Goal: Task Accomplishment & Management: Complete application form

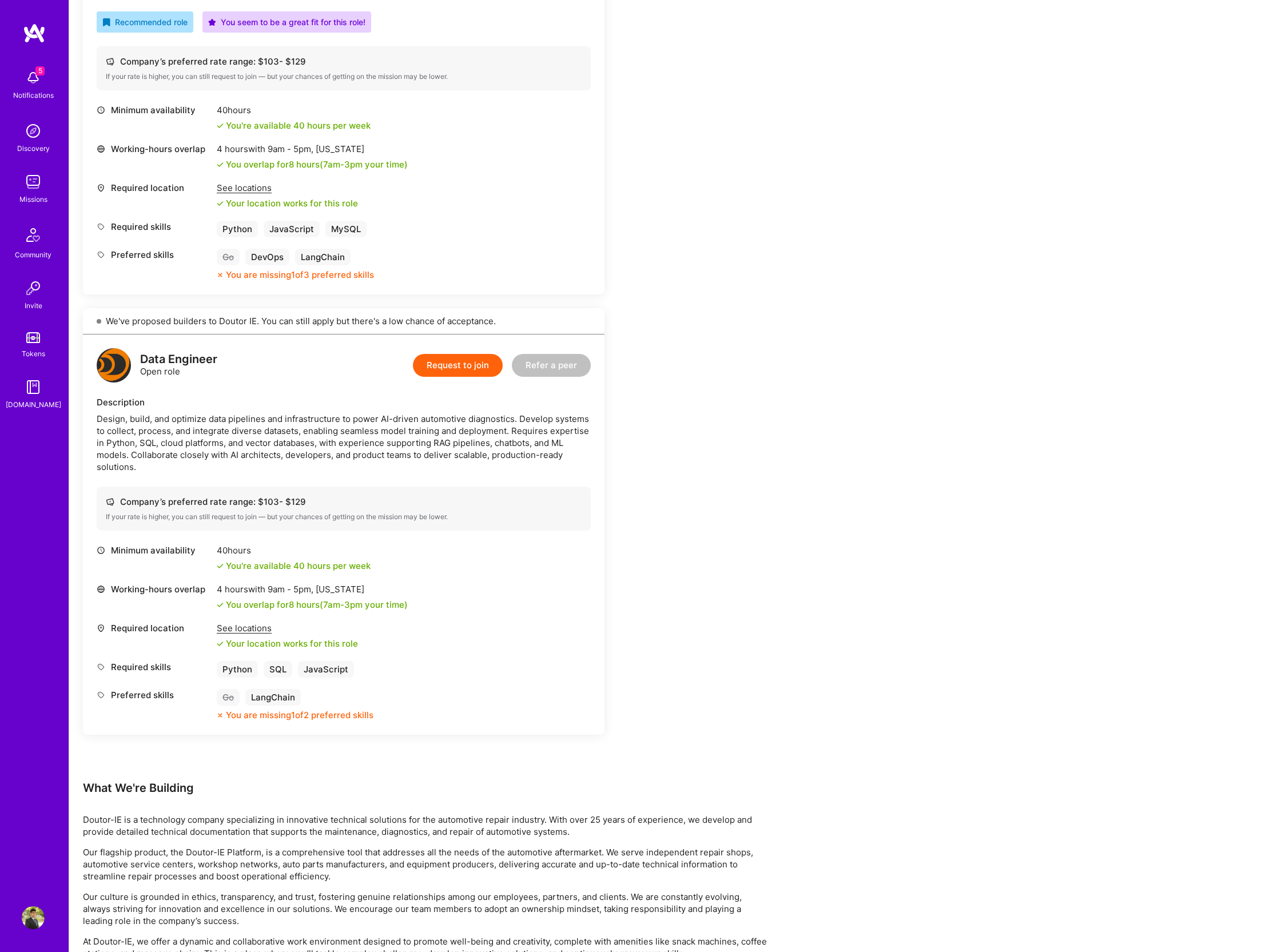
scroll to position [144, 0]
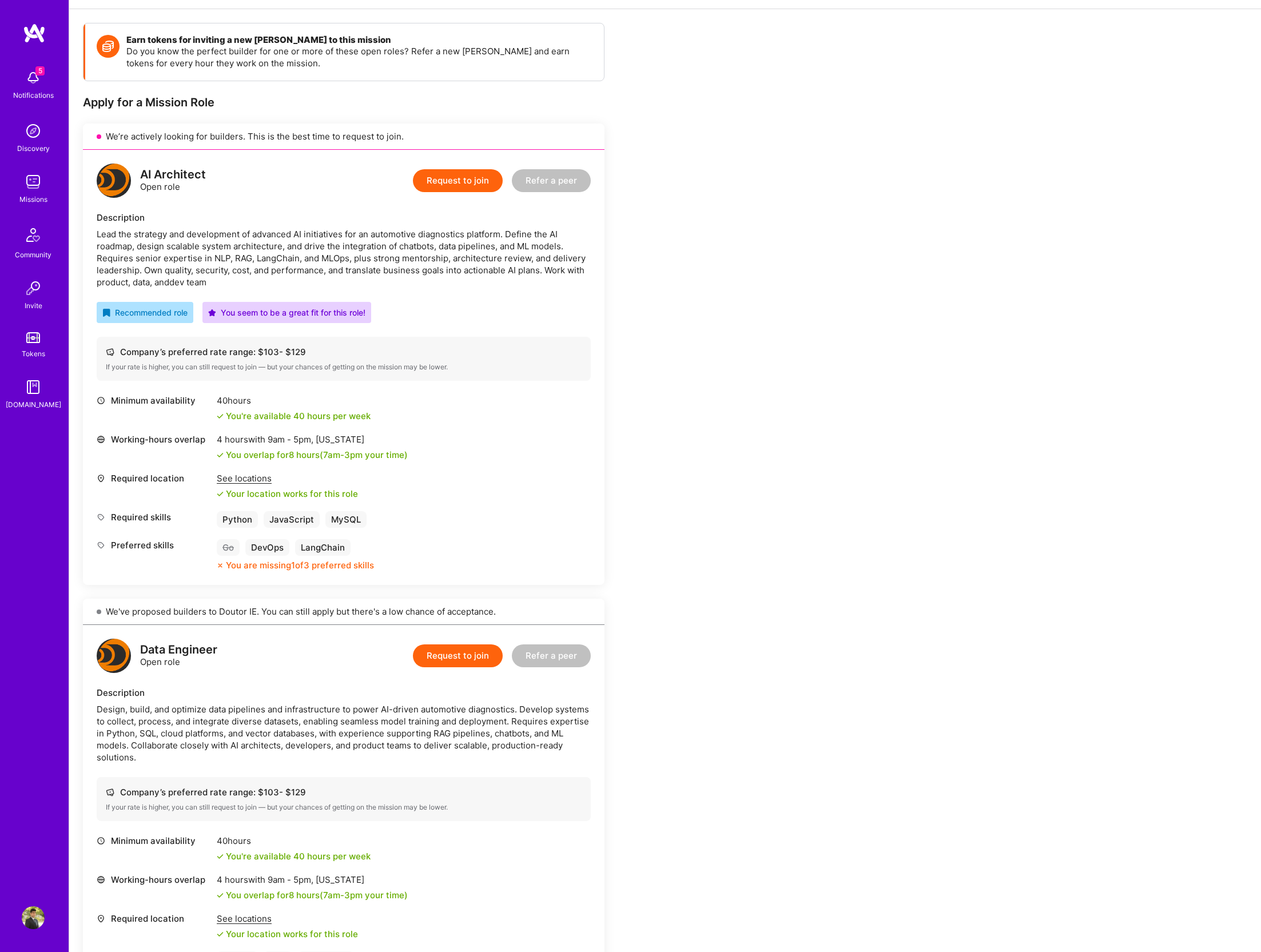
click at [467, 184] on button "Request to join" at bounding box center [458, 181] width 90 height 23
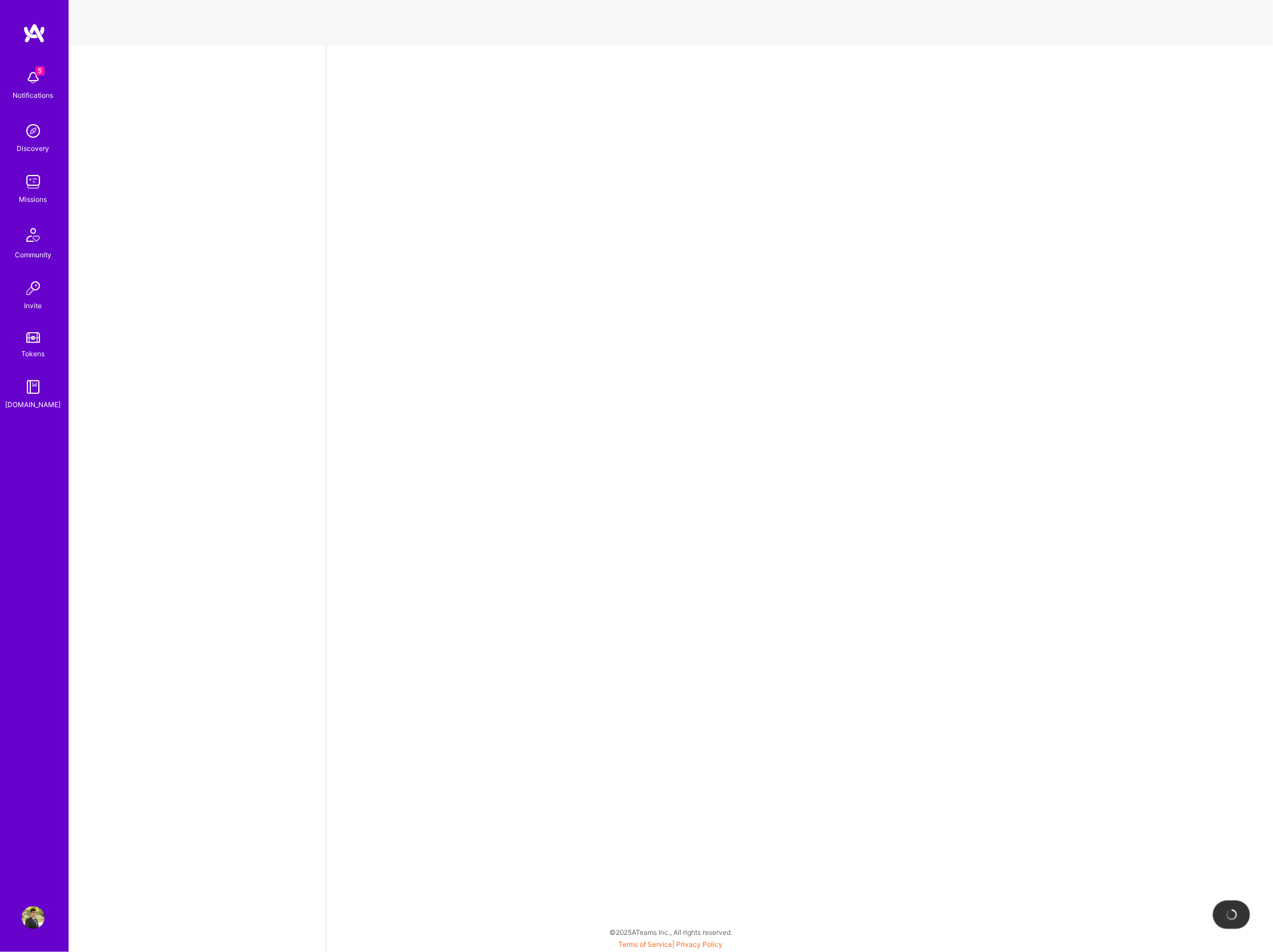
select select "CA"
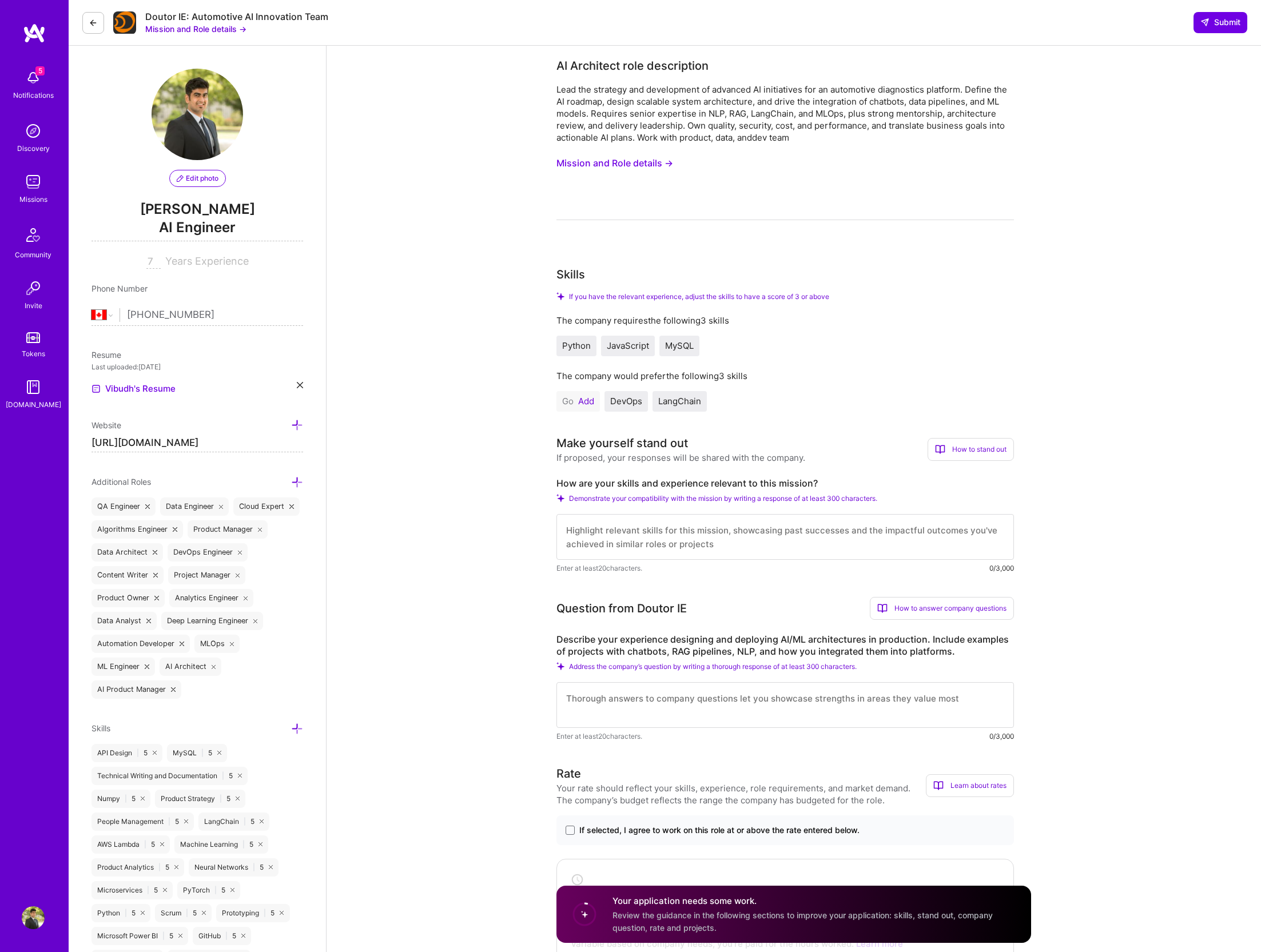
click at [578, 398] on button "Add" at bounding box center [586, 401] width 16 height 9
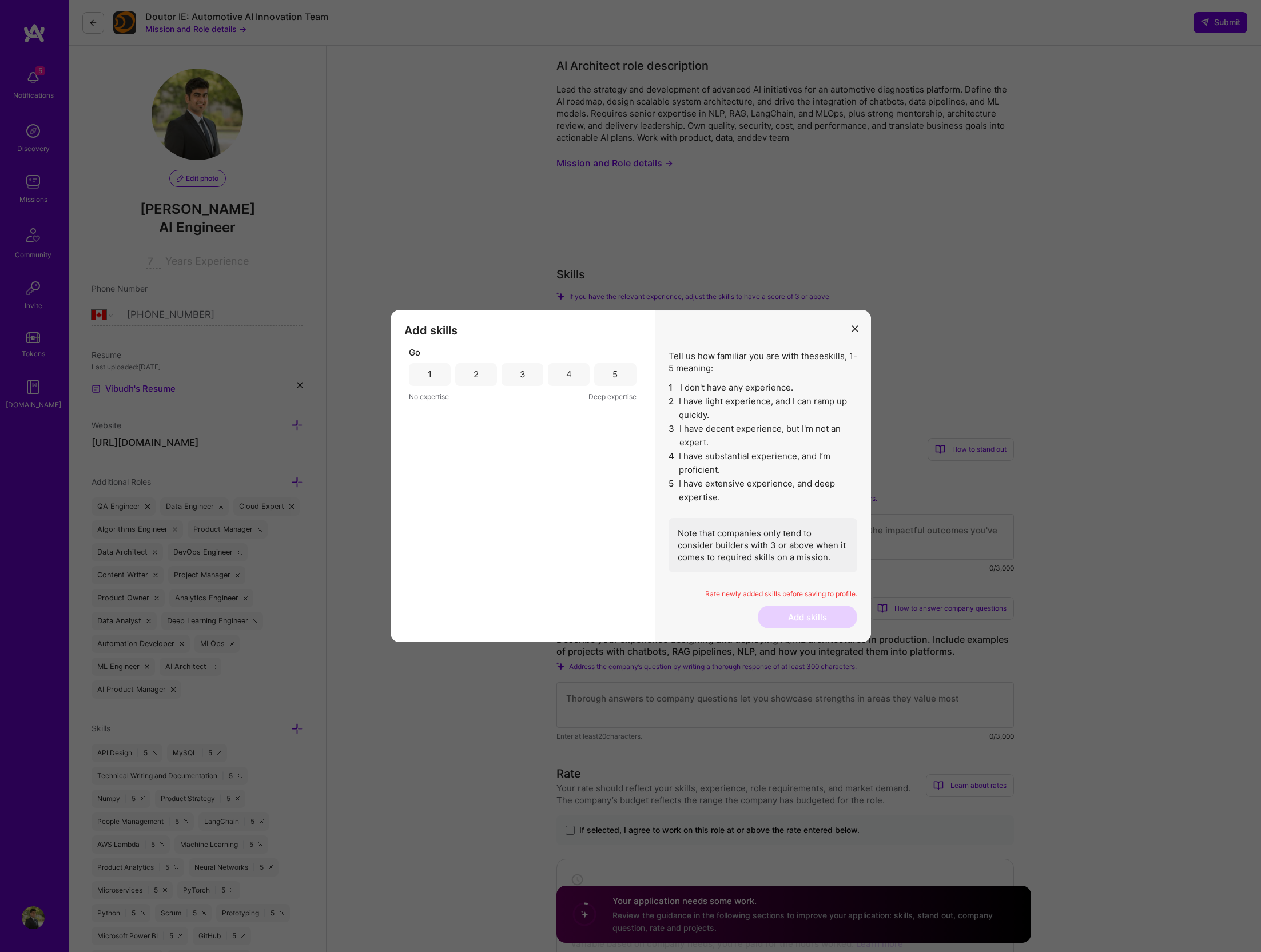
click at [524, 375] on div "3" at bounding box center [522, 374] width 6 height 12
click at [823, 625] on button "Add skills" at bounding box center [807, 617] width 100 height 23
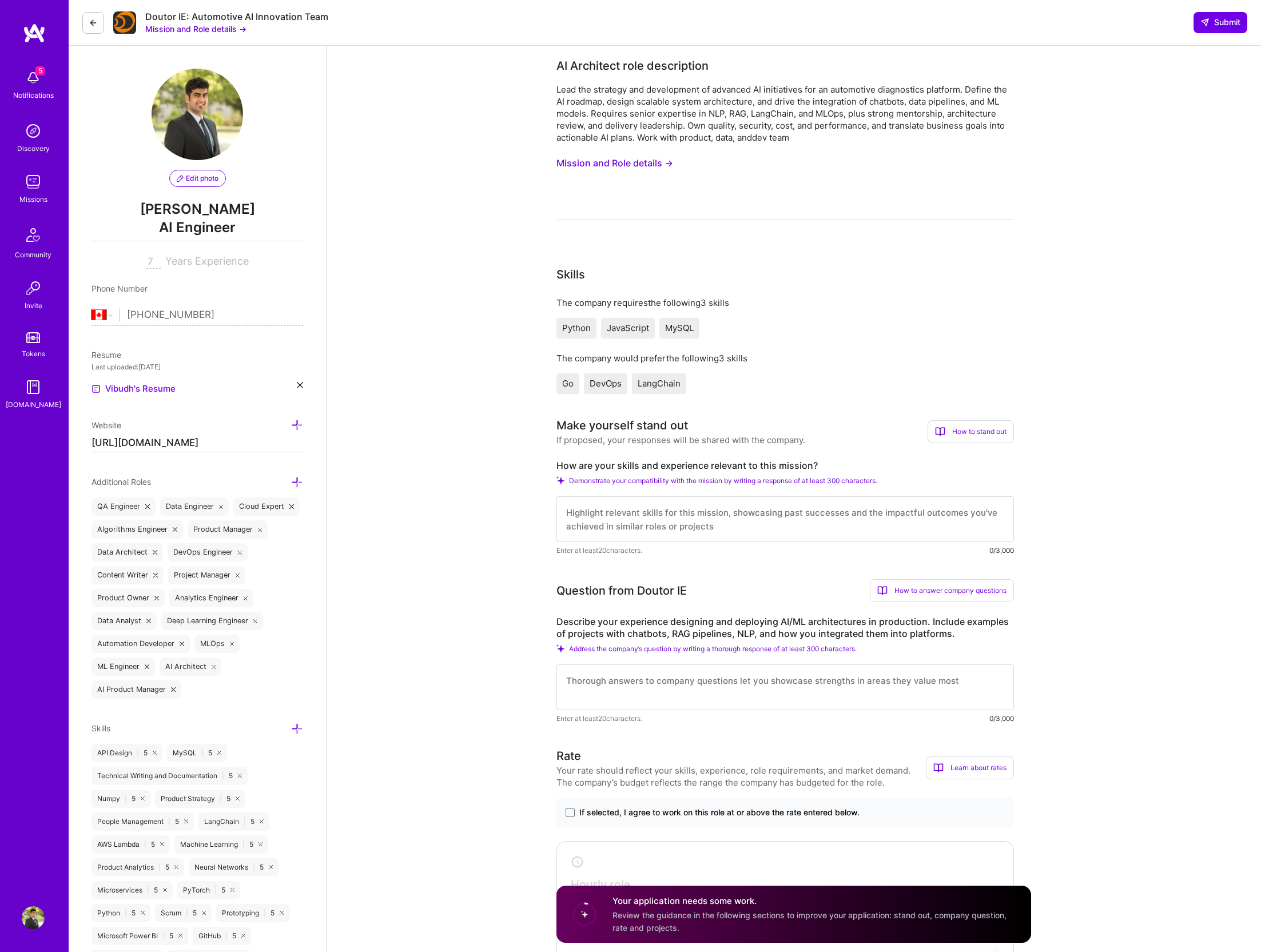
scroll to position [1213, 0]
